Goal: Task Accomplishment & Management: Manage account settings

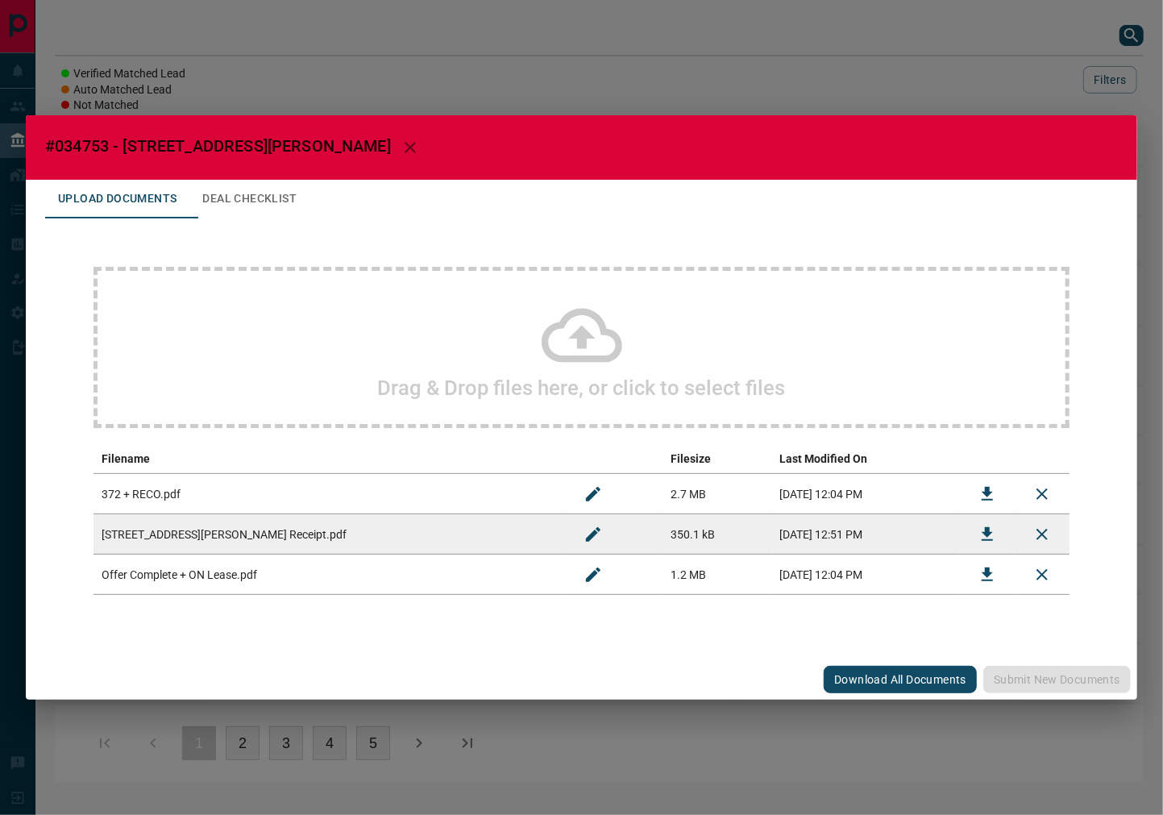
click at [75, 153] on span "#034753 - [STREET_ADDRESS][PERSON_NAME]" at bounding box center [218, 145] width 346 height 19
copy span "034753"
click at [976, 573] on button "Download" at bounding box center [987, 574] width 39 height 39
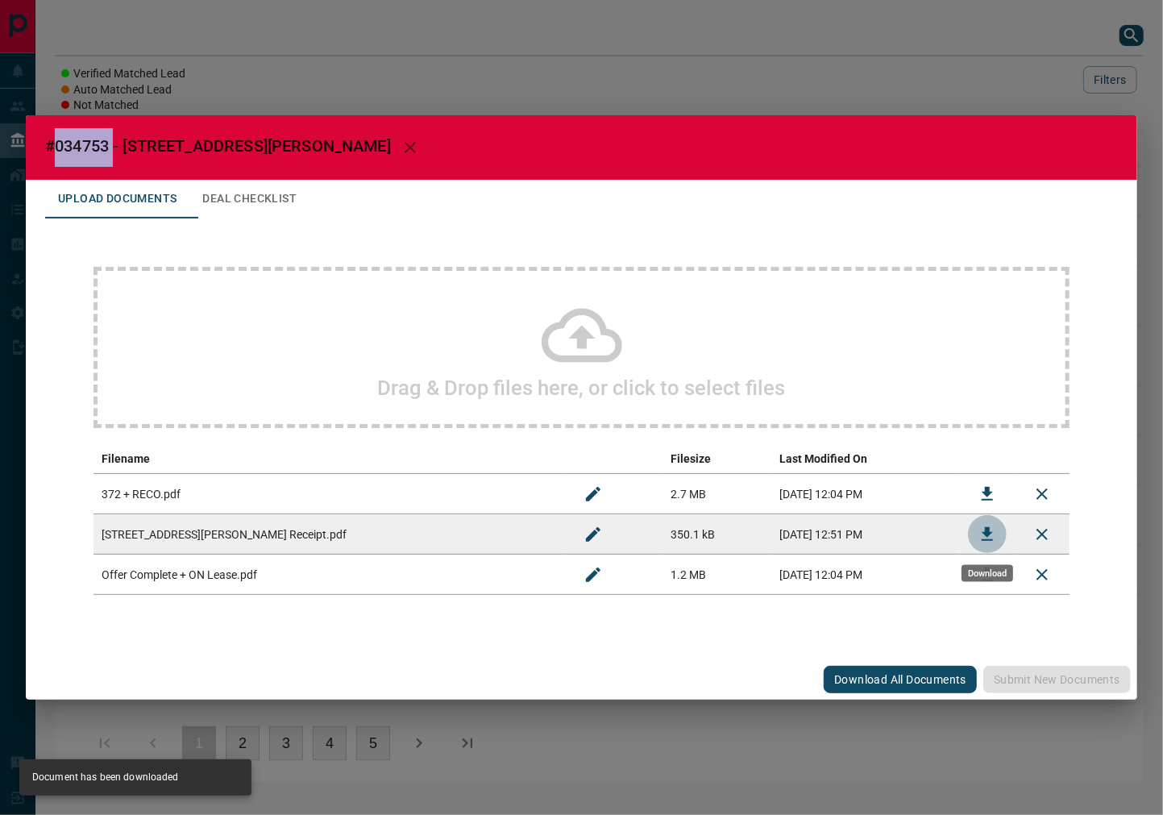
click at [989, 535] on icon "Download" at bounding box center [986, 533] width 19 height 19
click at [253, 198] on button "Deal Checklist" at bounding box center [249, 199] width 120 height 39
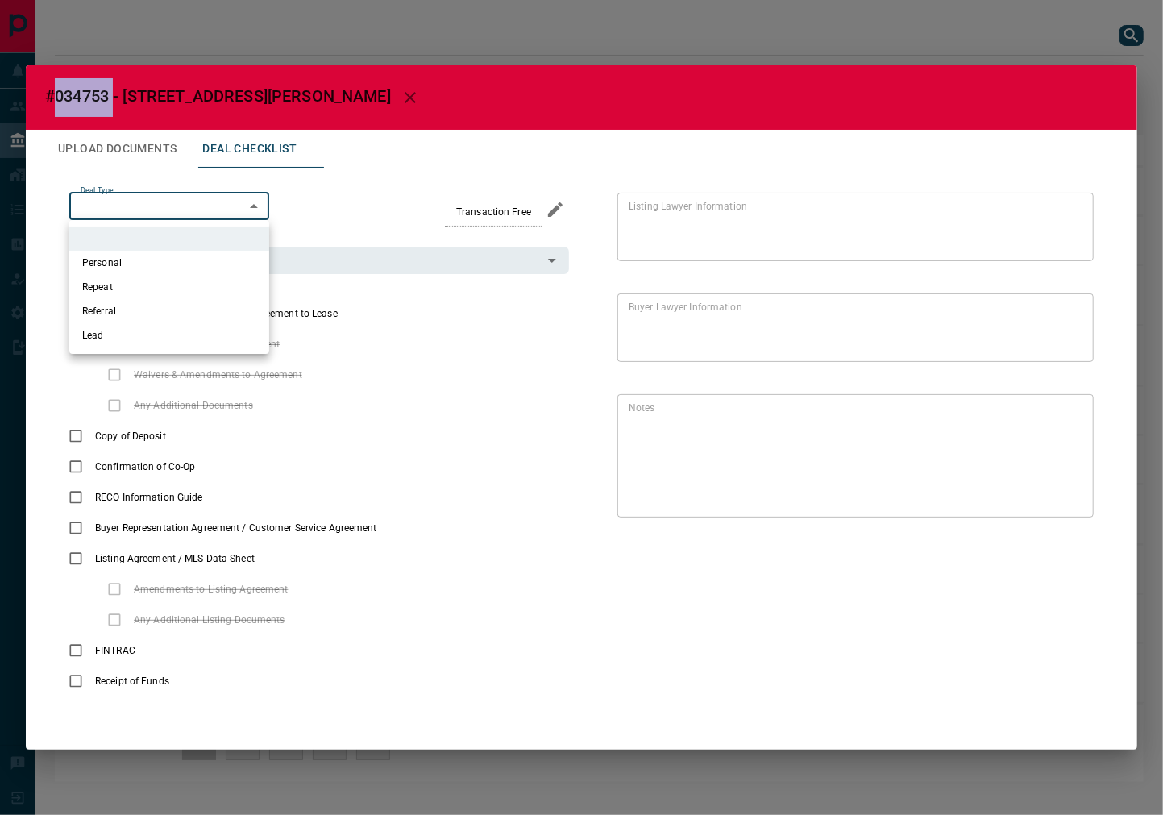
click at [154, 205] on body "Lead Transfers Leads Deals Listings Campaigns Quota Rules Agent Quotas Admin Mo…" at bounding box center [581, 399] width 1163 height 798
click at [149, 304] on li "Referral" at bounding box center [169, 311] width 200 height 24
type input "*"
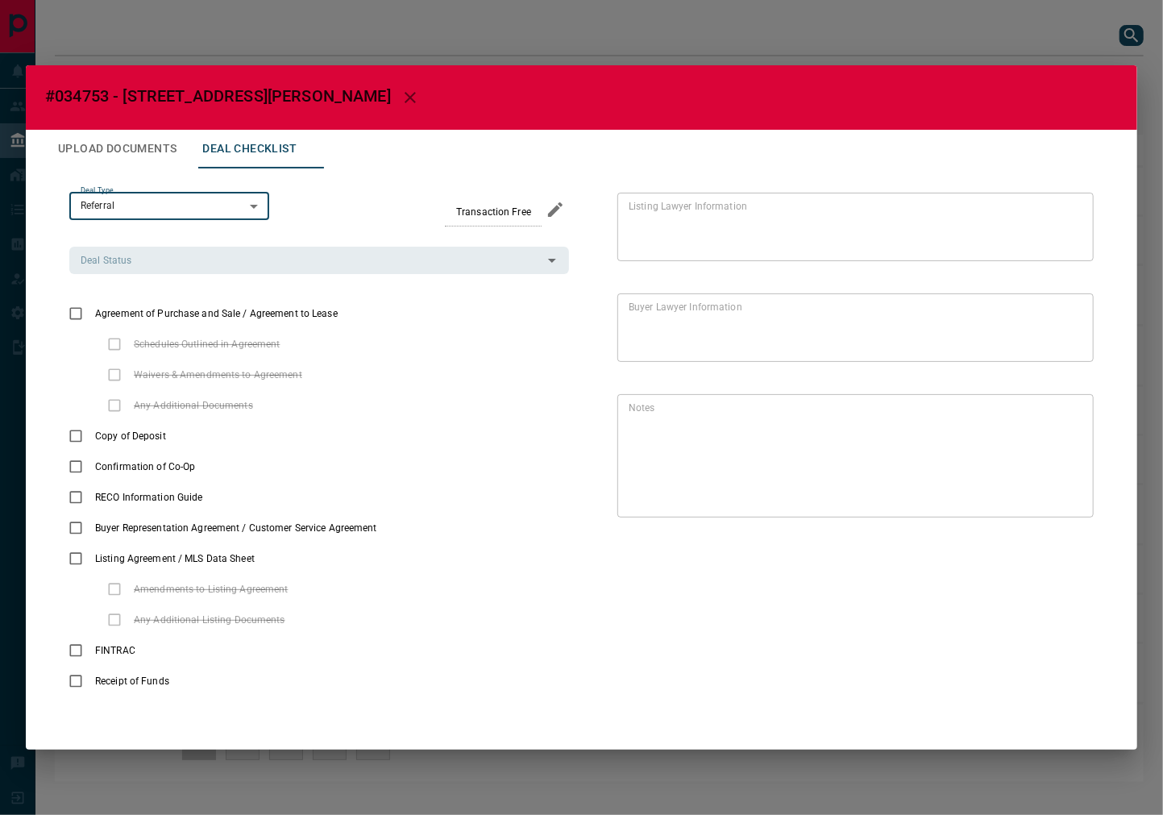
click at [234, 258] on input "Deal Status" at bounding box center [305, 260] width 463 height 18
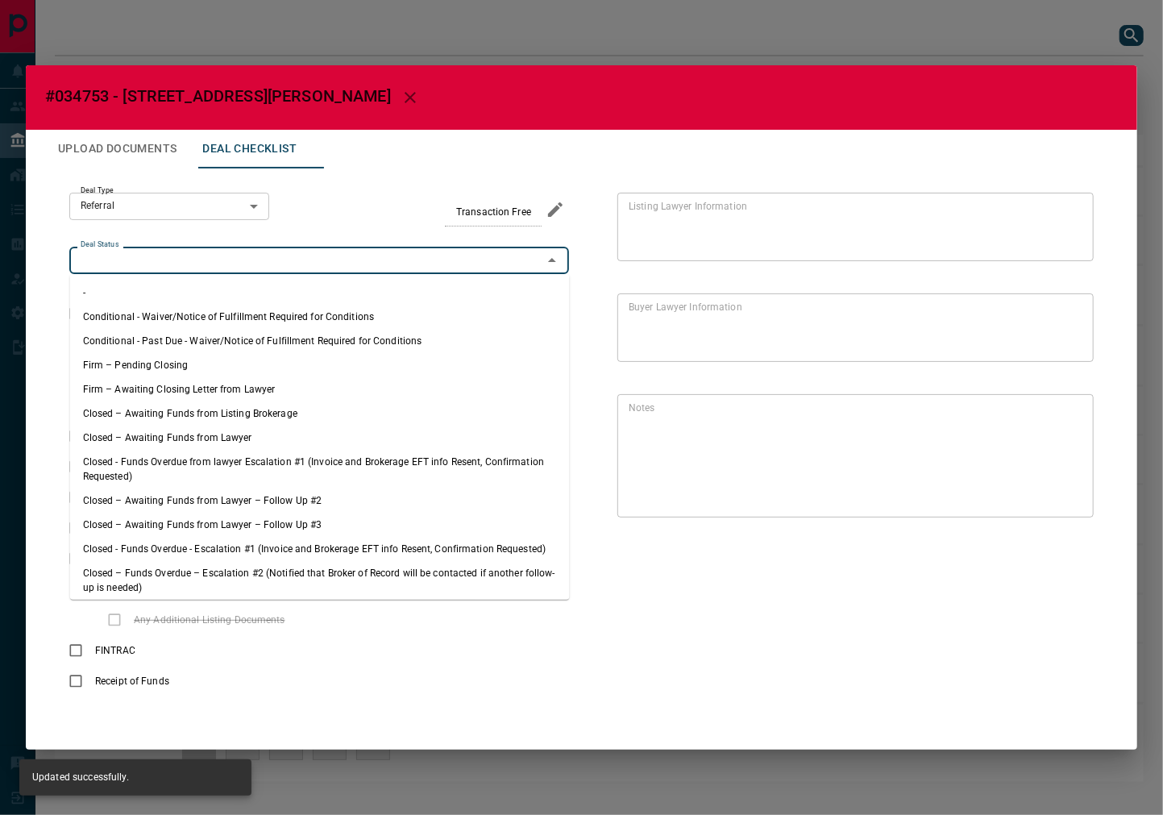
click at [183, 349] on li "Conditional - Past Due - Waiver/Notice of Fulfillment Required for Conditions" at bounding box center [320, 341] width 500 height 24
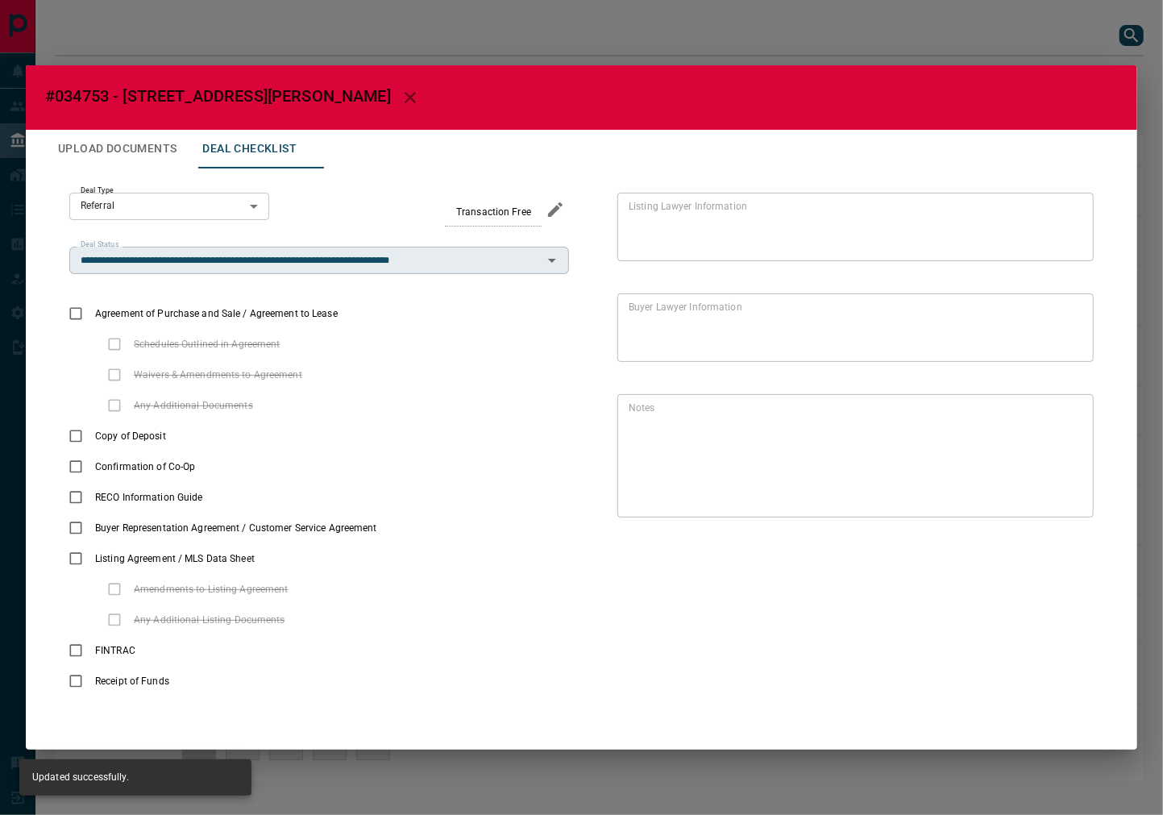
click at [222, 267] on input "**********" at bounding box center [305, 260] width 463 height 18
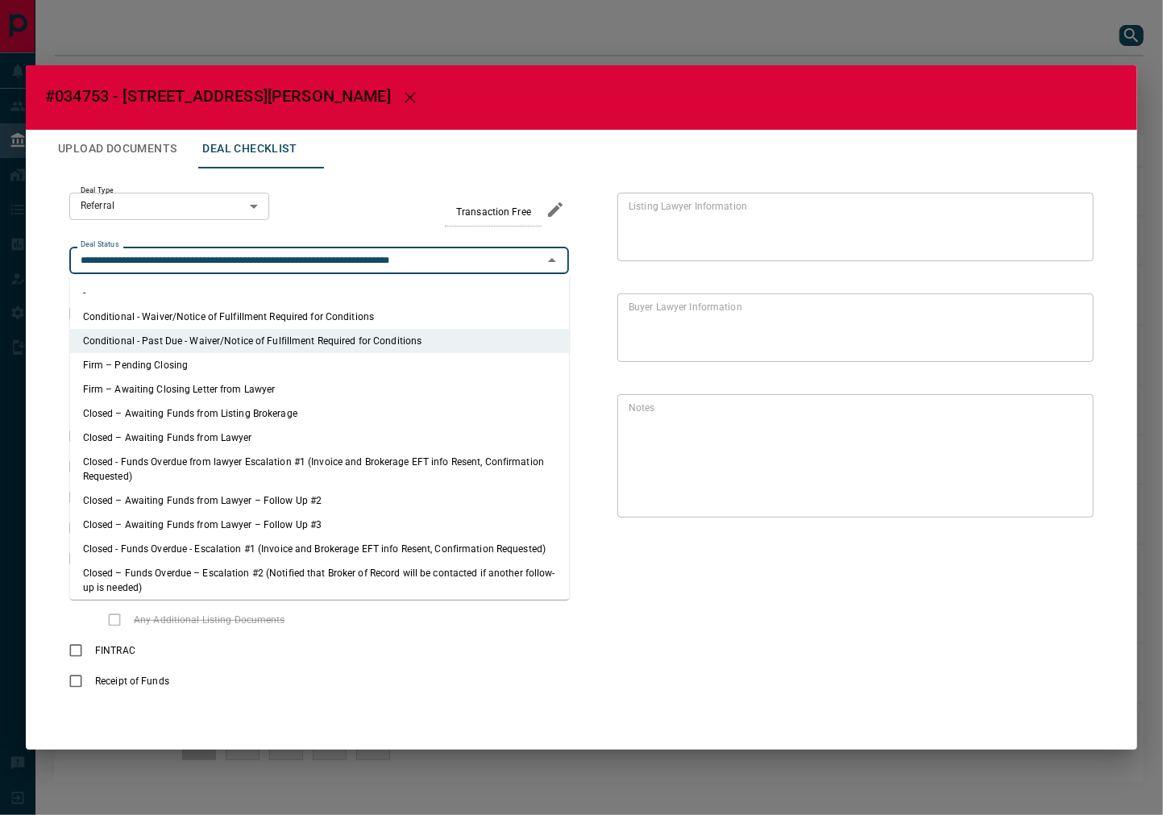
click at [156, 360] on li "Firm – Pending Closing" at bounding box center [320, 365] width 500 height 24
type input "**********"
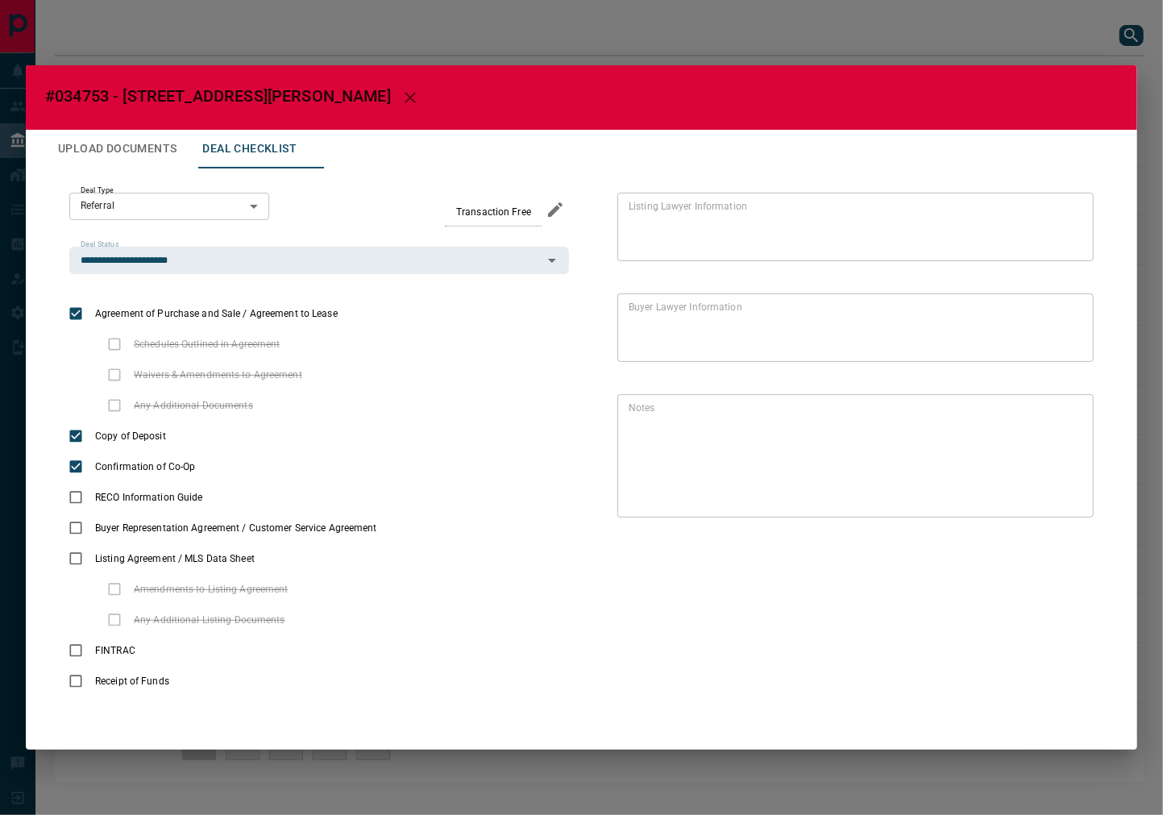
click at [127, 139] on button "Upload Documents" at bounding box center [117, 149] width 144 height 39
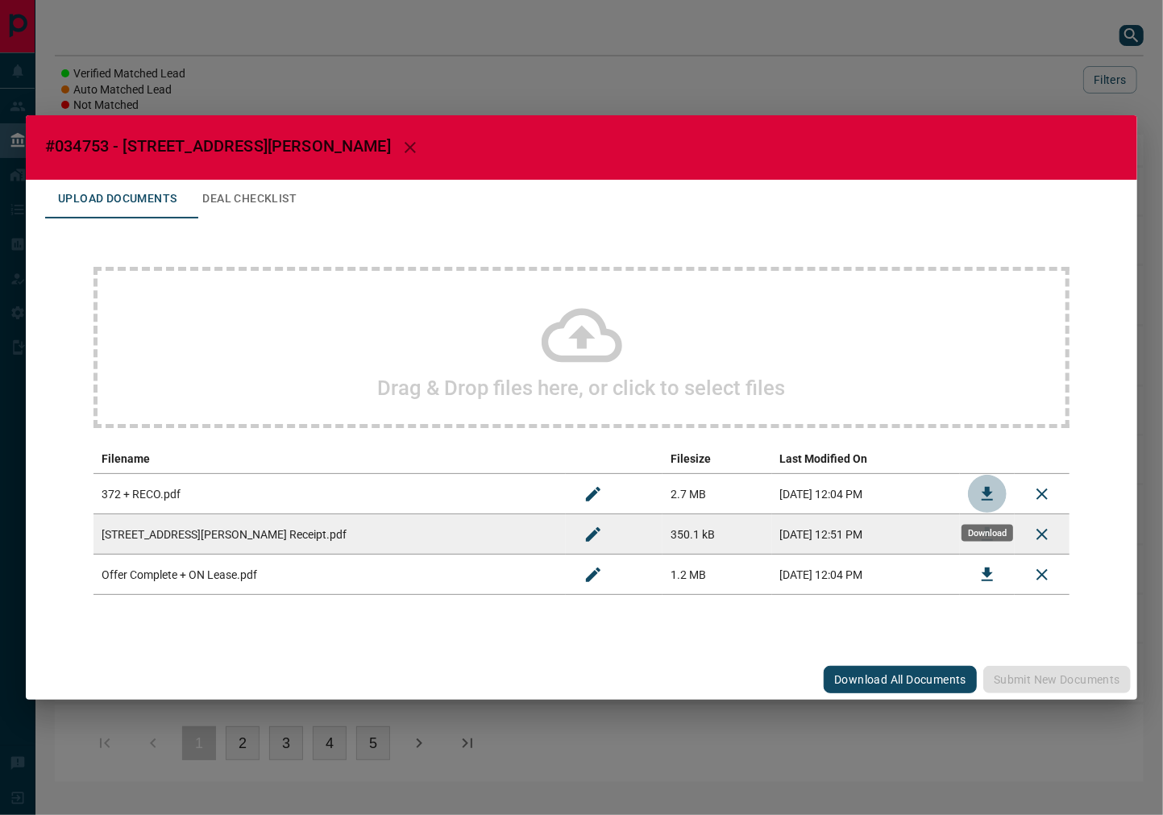
click at [975, 497] on button "Download" at bounding box center [987, 494] width 39 height 39
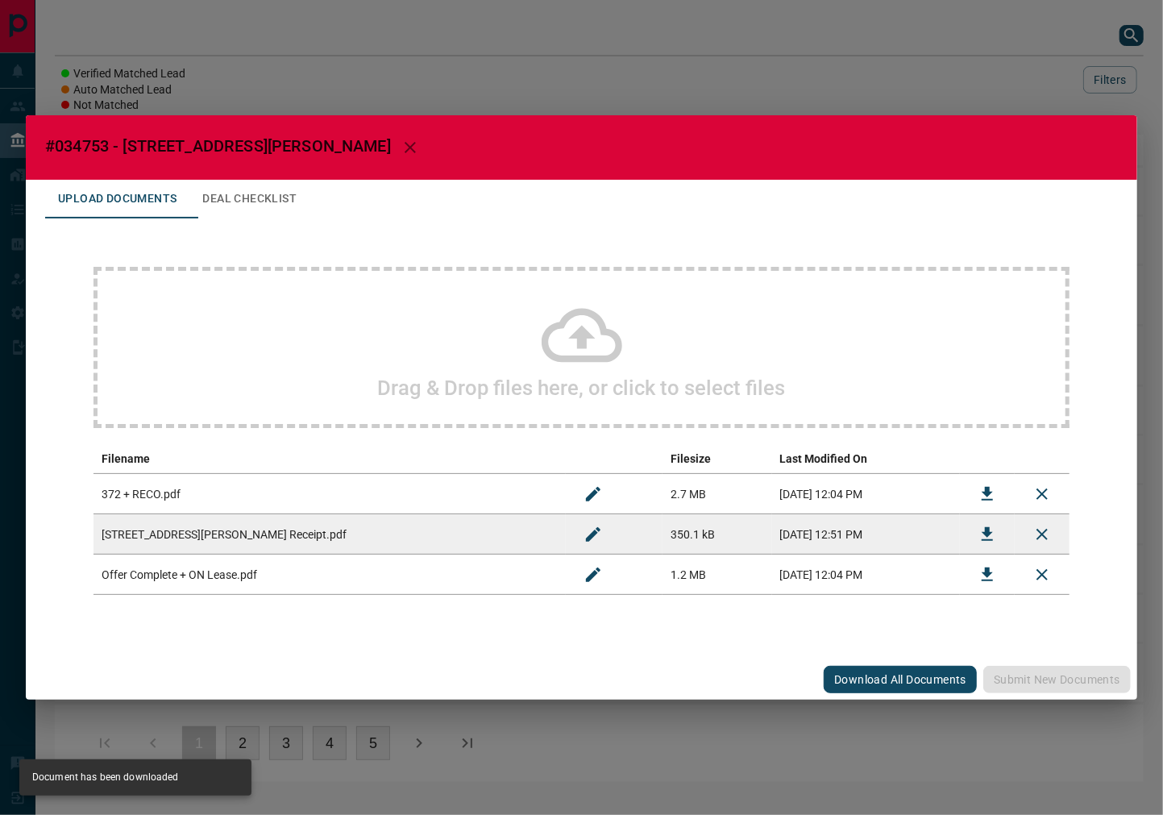
click at [235, 188] on button "Deal Checklist" at bounding box center [249, 199] width 120 height 39
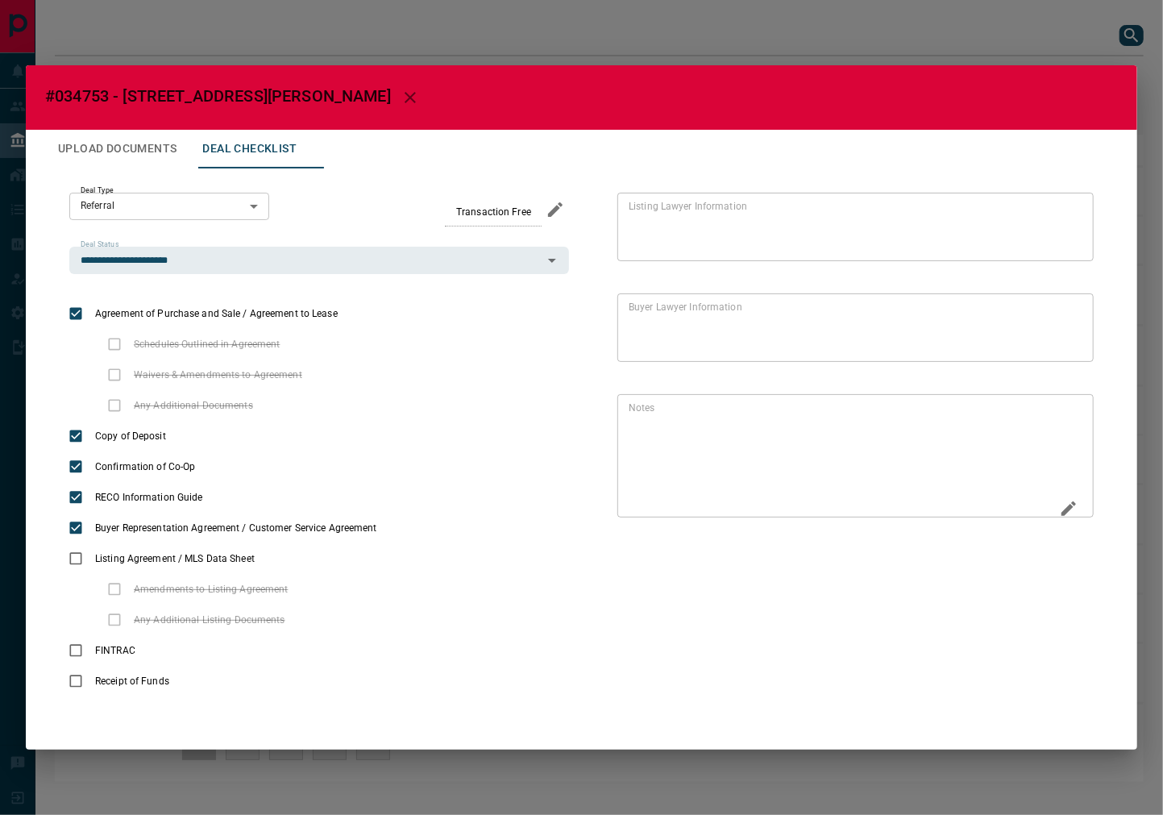
click at [1064, 505] on icon "Edit" at bounding box center [1068, 508] width 19 height 19
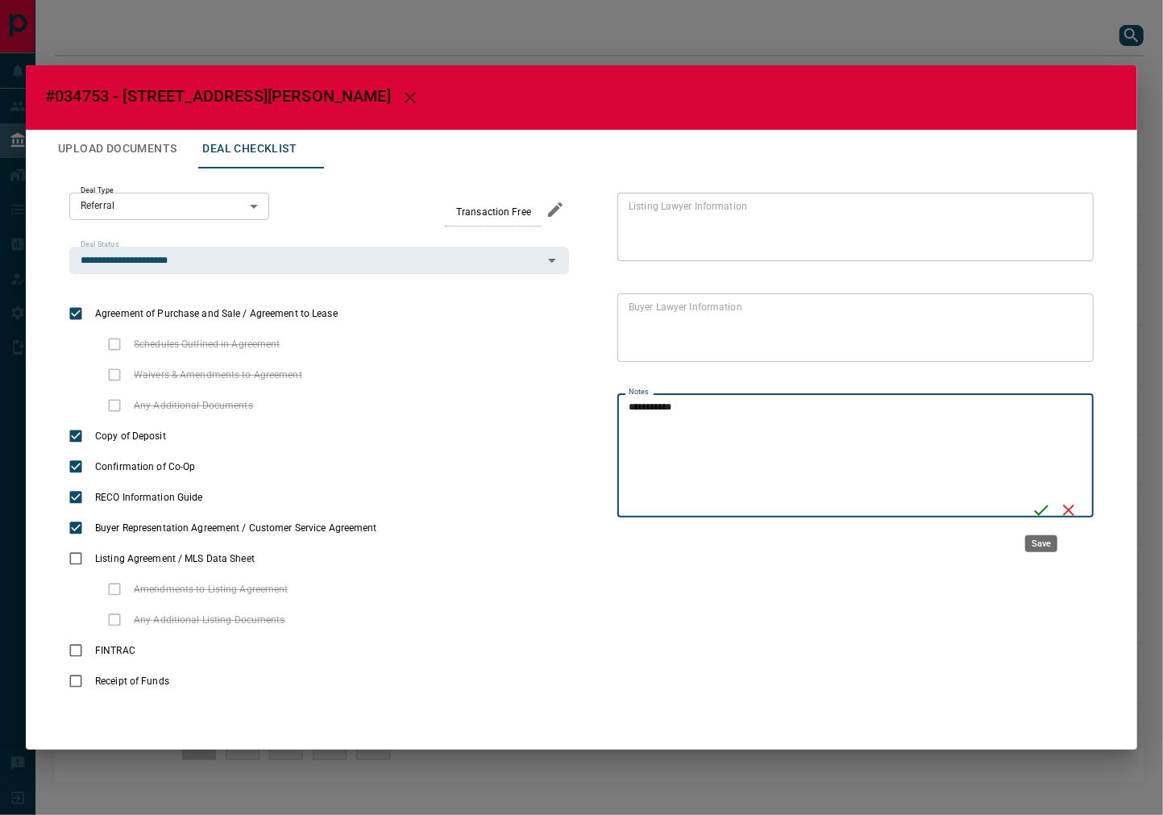
type textarea "**********"
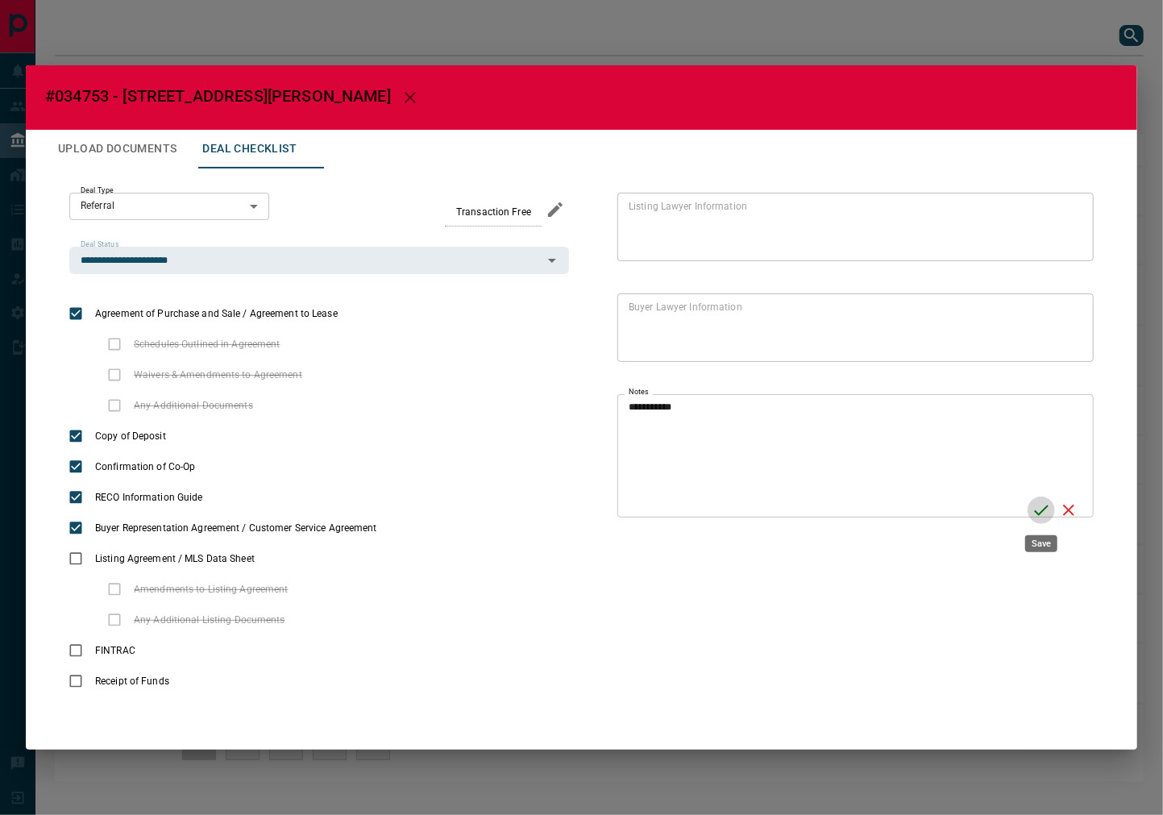
click at [1042, 505] on icon "Save" at bounding box center [1040, 509] width 19 height 19
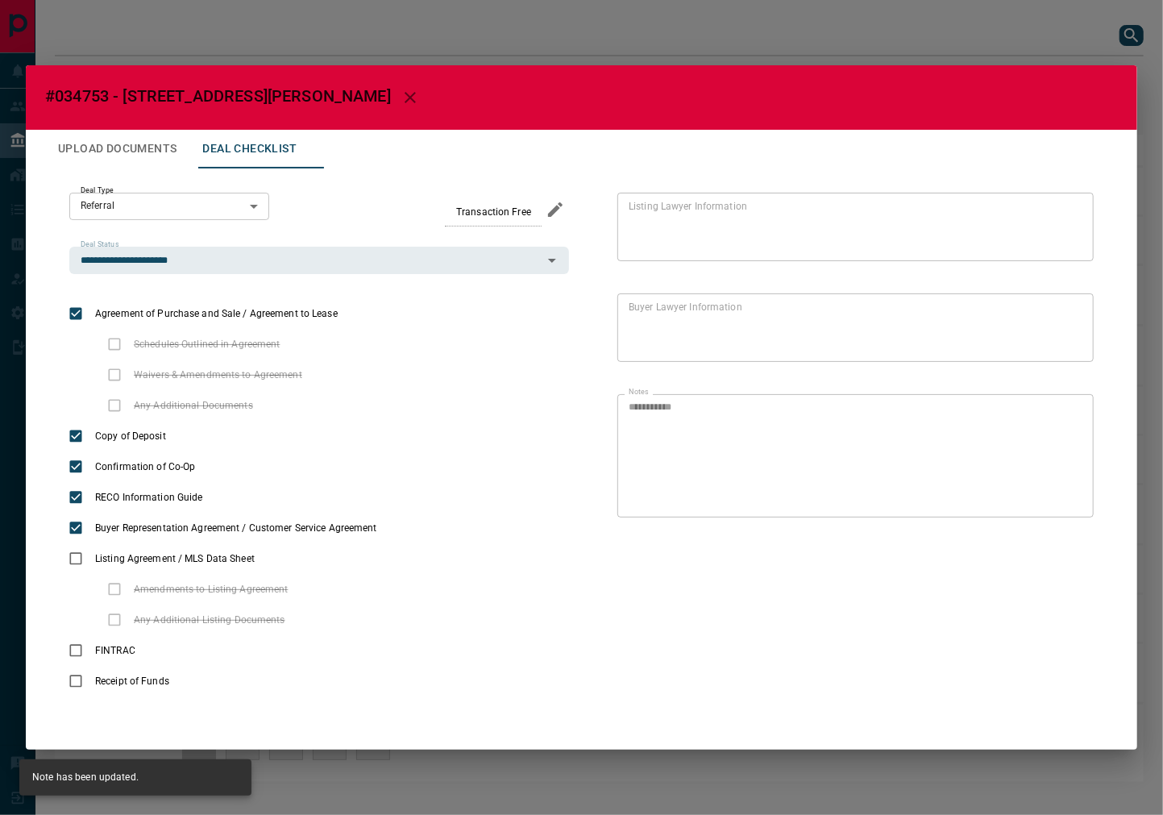
click at [131, 130] on button "Upload Documents" at bounding box center [117, 149] width 144 height 39
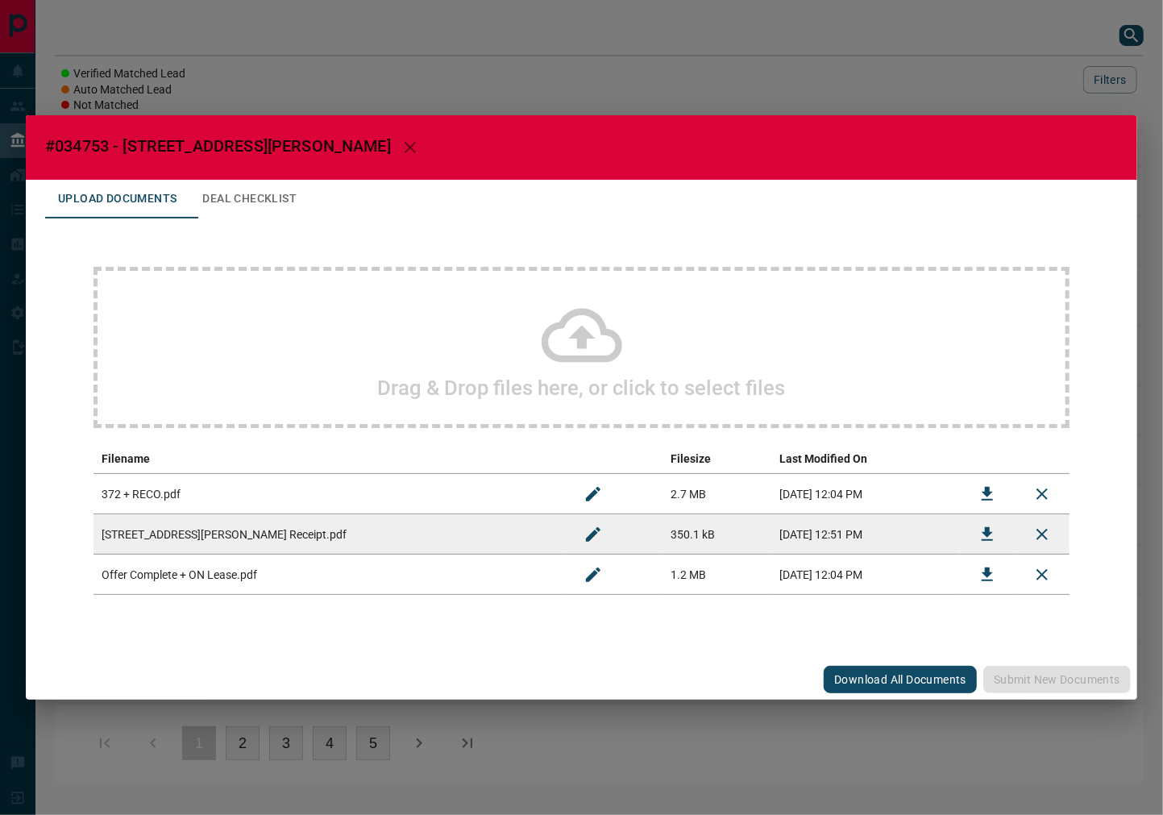
click at [226, 270] on div "Drag & Drop files here, or click to select files" at bounding box center [581, 347] width 976 height 161
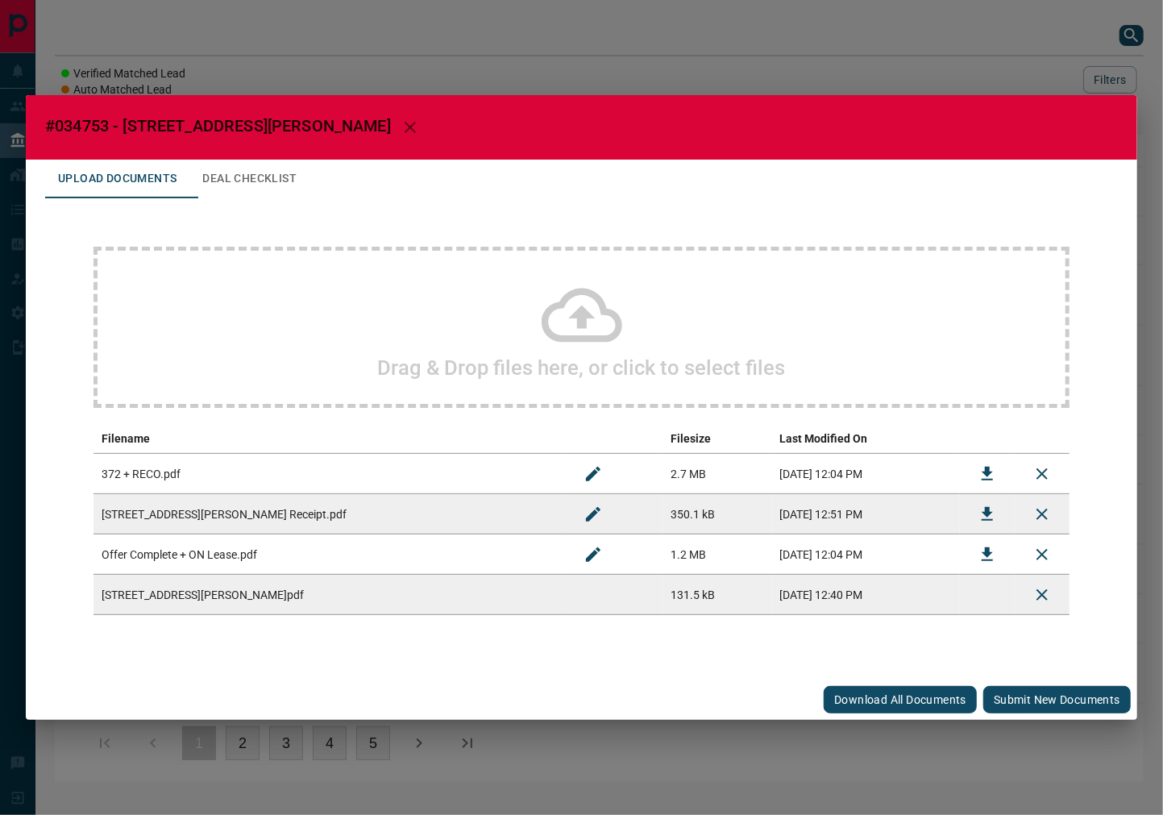
click at [1017, 696] on button "Submit new documents" at bounding box center [1056, 699] width 147 height 27
